Goal: Information Seeking & Learning: Find specific fact

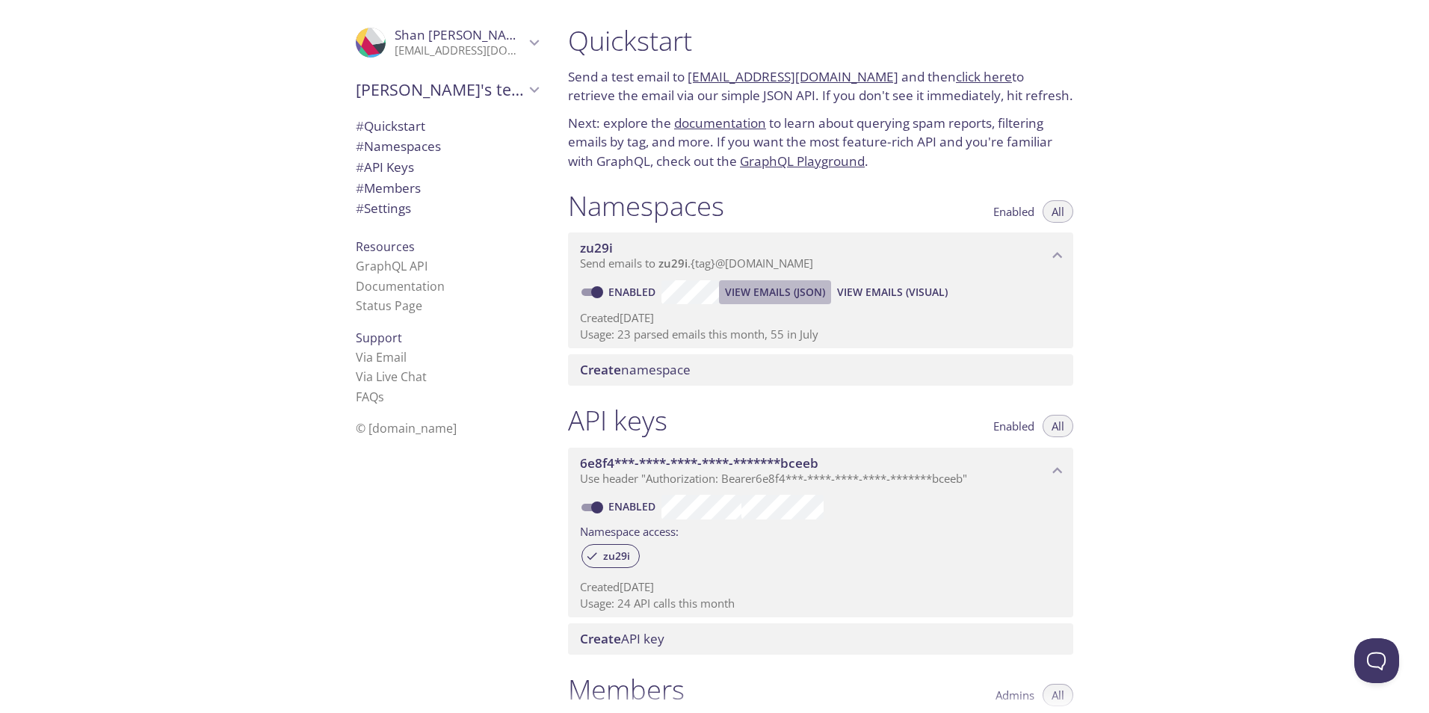
click at [745, 292] on span "View Emails (JSON)" at bounding box center [775, 292] width 100 height 18
click at [777, 286] on span "View Emails (JSON)" at bounding box center [775, 292] width 100 height 18
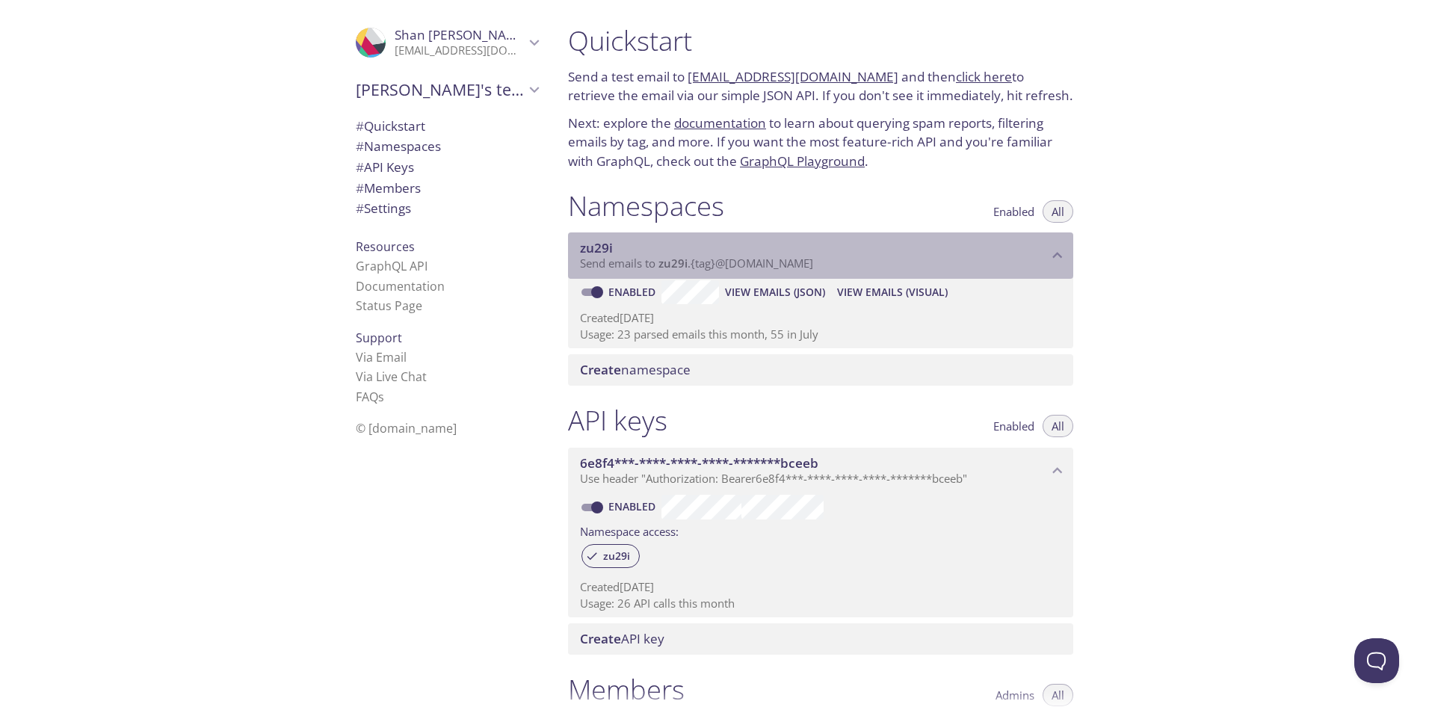
drag, startPoint x: 848, startPoint y: 262, endPoint x: 673, endPoint y: 262, distance: 175.6
click at [673, 262] on p "Send emails to zu29i . {tag} @[DOMAIN_NAME]" at bounding box center [814, 263] width 468 height 15
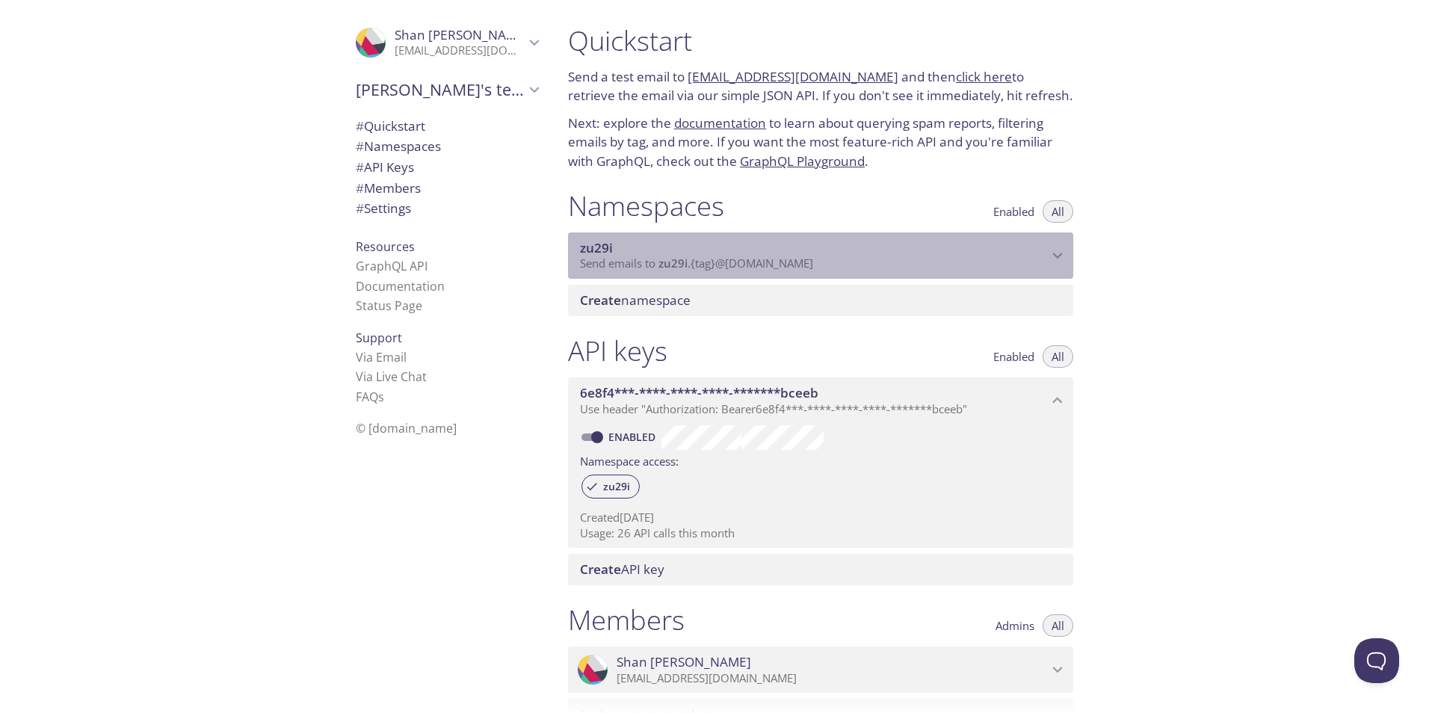
click at [673, 262] on span "zu29i" at bounding box center [672, 263] width 29 height 15
